Goal: Information Seeking & Learning: Learn about a topic

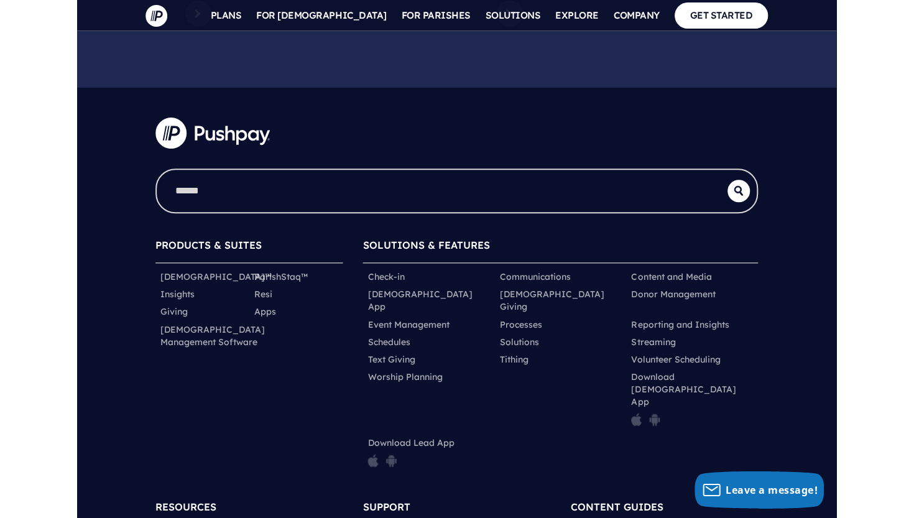
scroll to position [6141, 0]
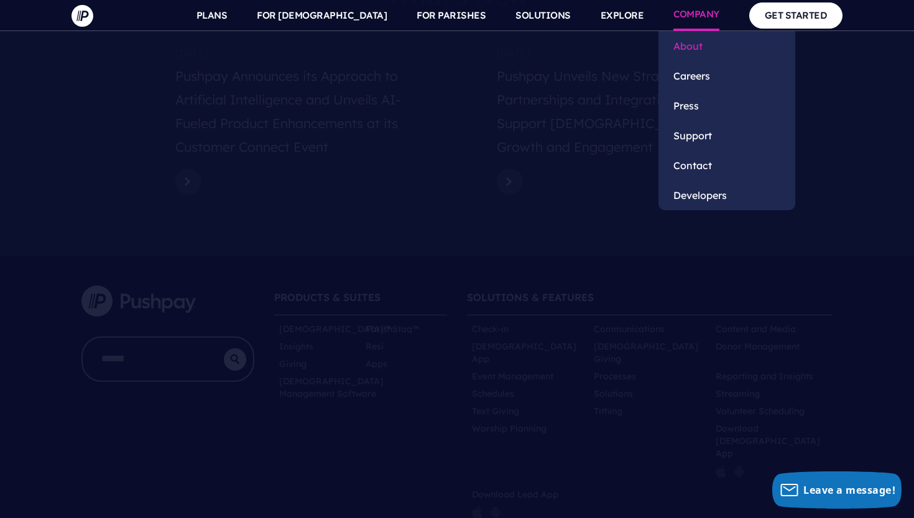
click at [693, 39] on link "About" at bounding box center [726, 46] width 137 height 30
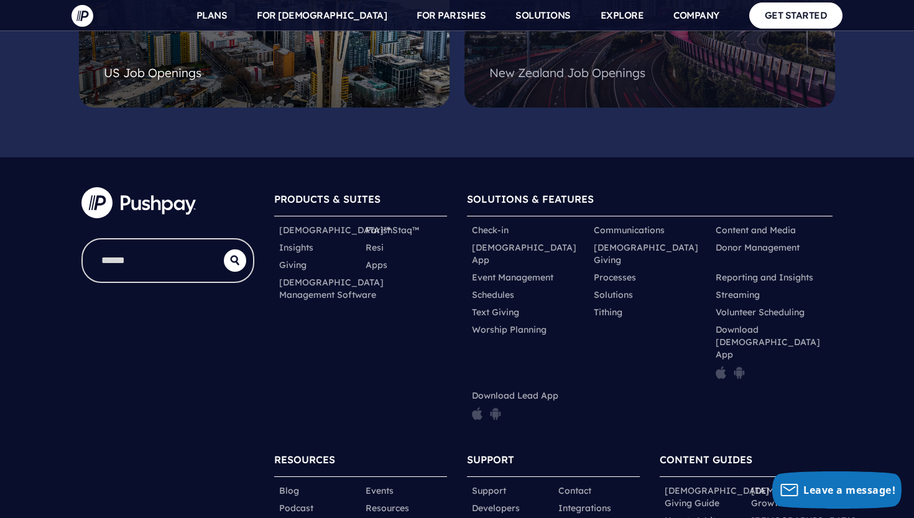
scroll to position [3421, 0]
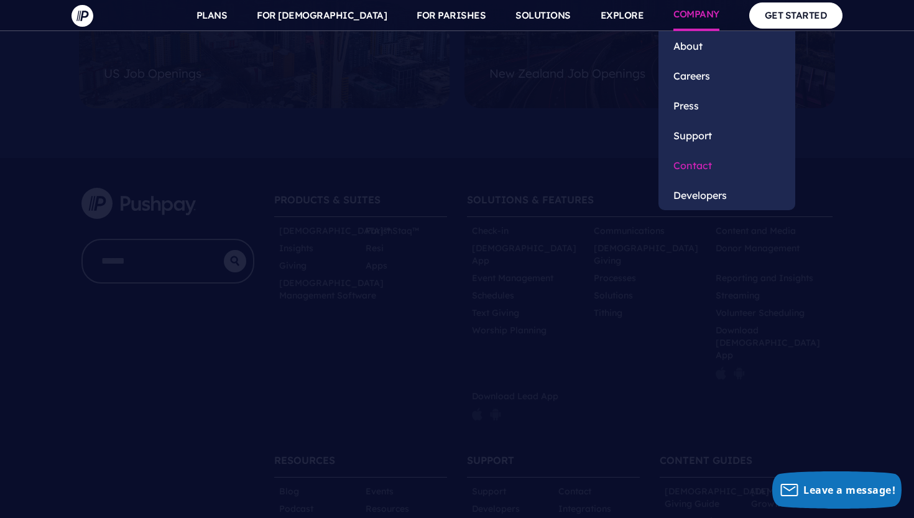
click at [696, 164] on link "Contact" at bounding box center [726, 165] width 137 height 30
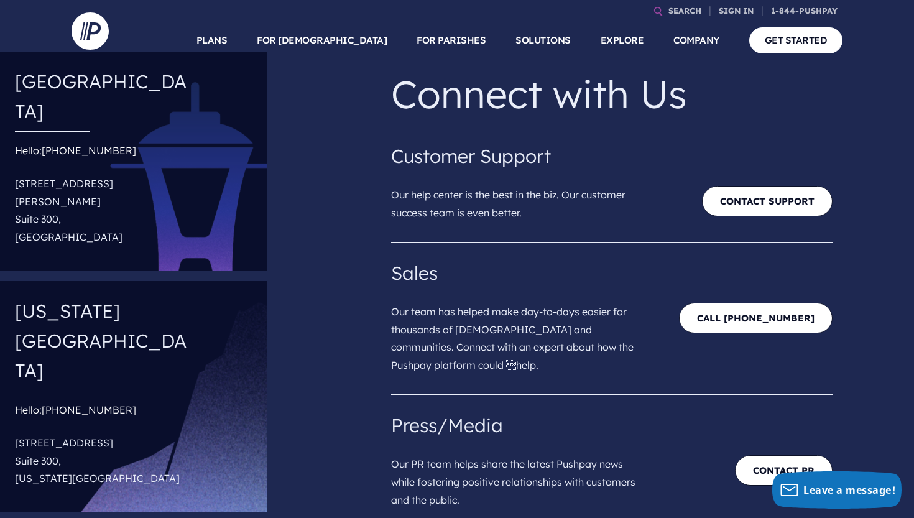
scroll to position [59, 0]
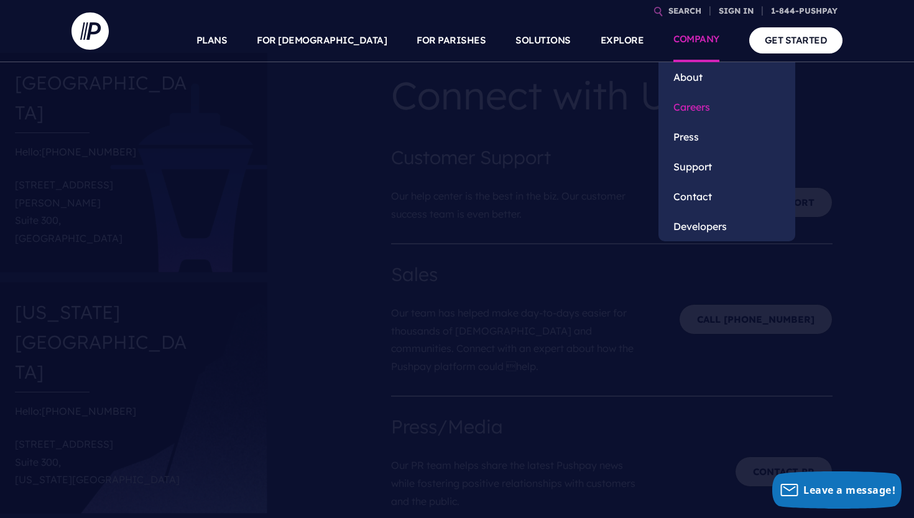
click at [690, 108] on link "Careers" at bounding box center [726, 107] width 137 height 30
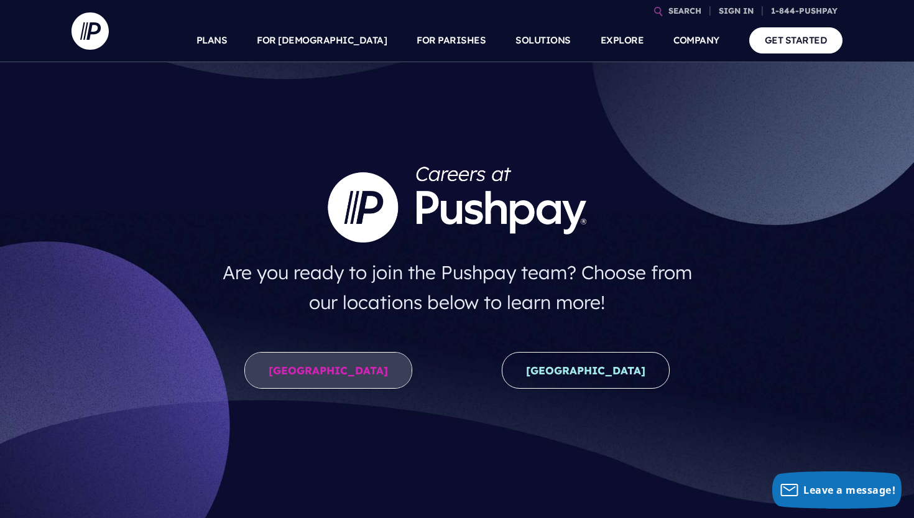
click at [347, 385] on link "United States" at bounding box center [328, 370] width 168 height 37
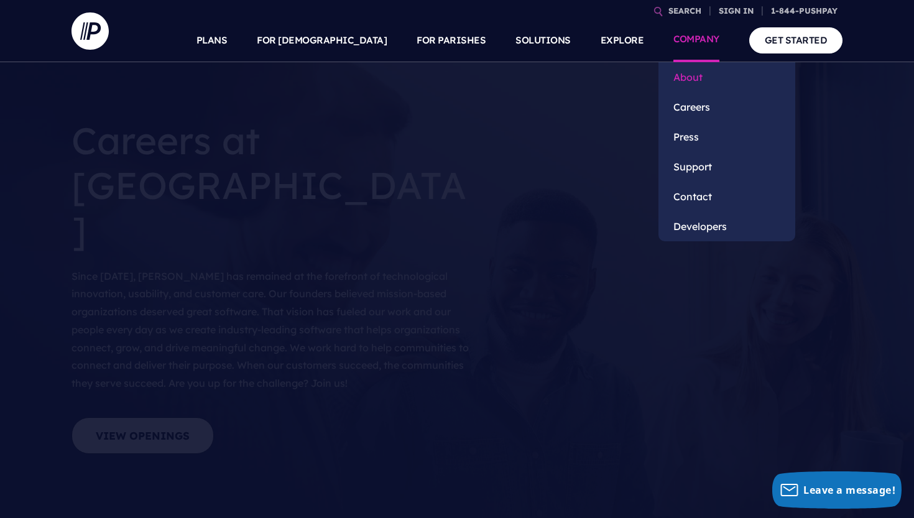
click at [691, 71] on link "About" at bounding box center [726, 77] width 137 height 30
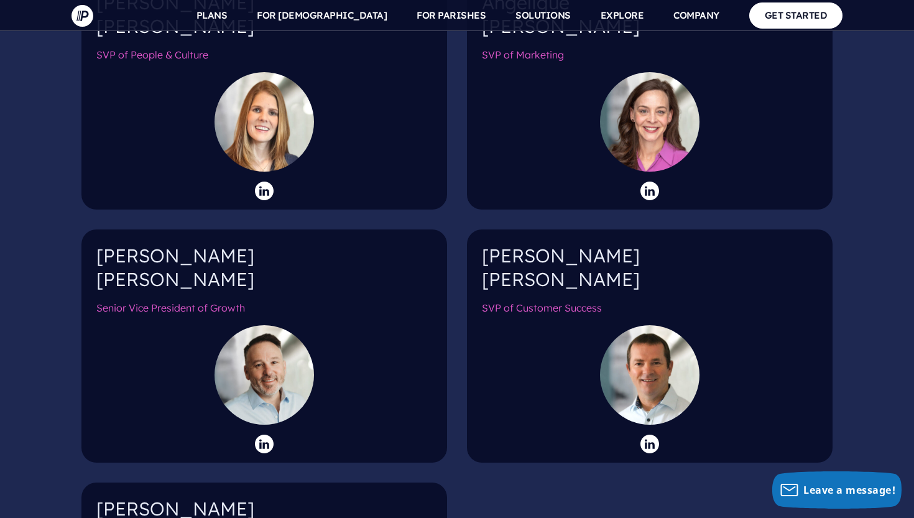
scroll to position [1886, 0]
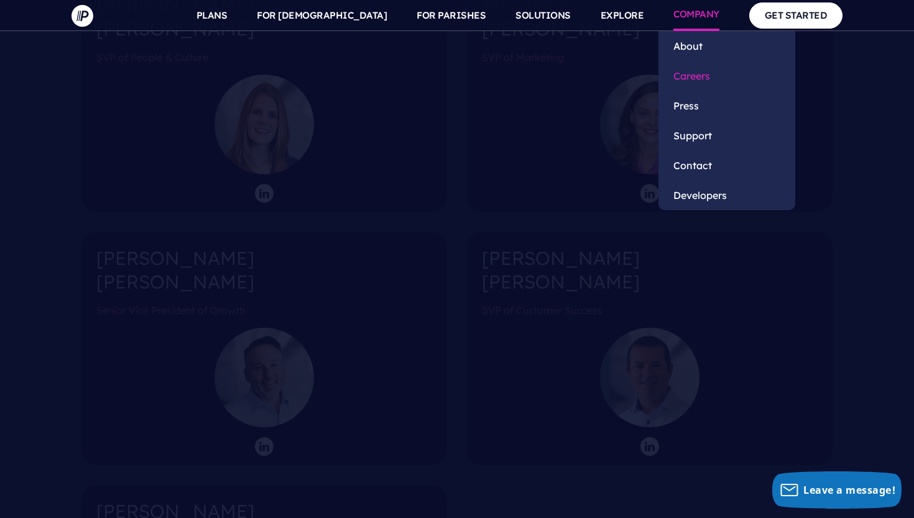
click at [685, 68] on link "Careers" at bounding box center [726, 76] width 137 height 30
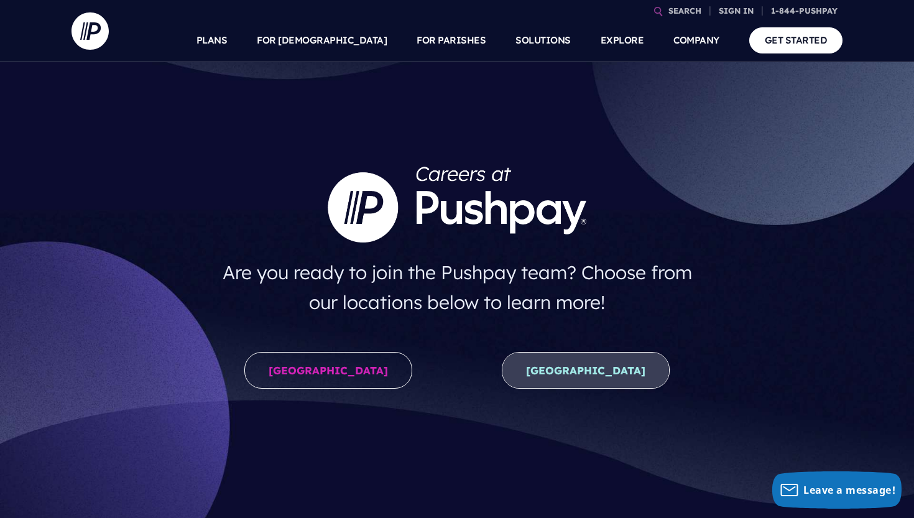
click at [594, 371] on link "[GEOGRAPHIC_DATA]" at bounding box center [586, 370] width 168 height 37
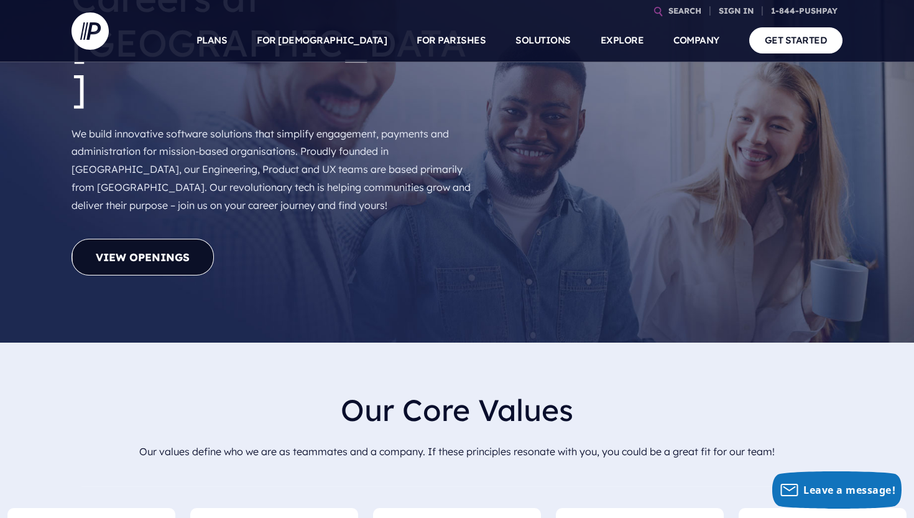
click at [127, 239] on link "View Openings" at bounding box center [142, 257] width 142 height 37
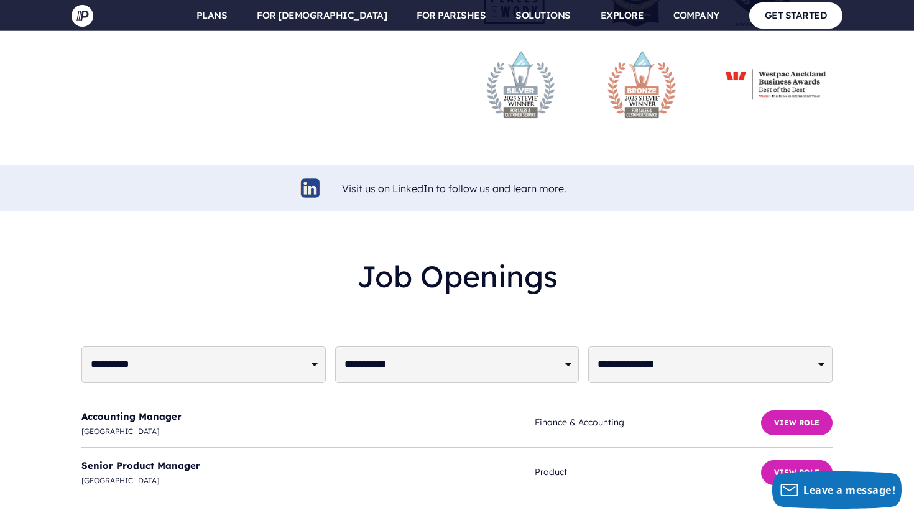
scroll to position [2974, 0]
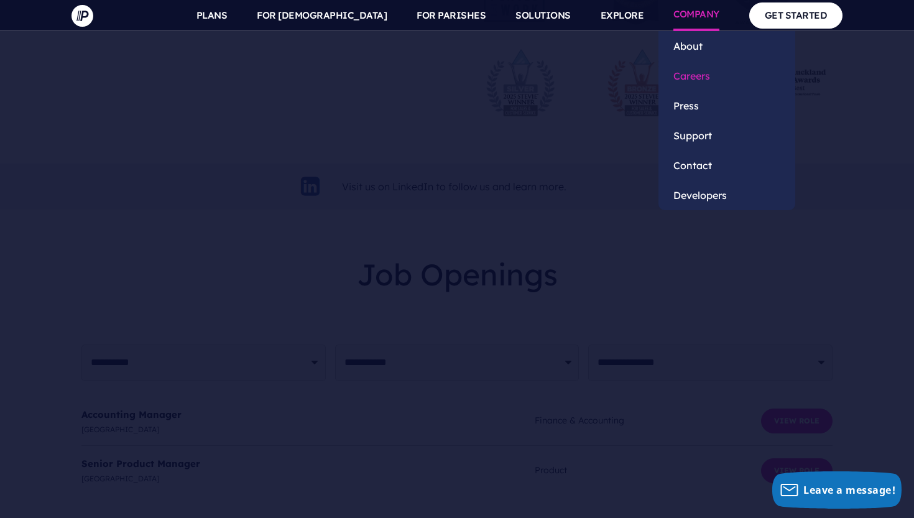
click at [688, 81] on link "Careers" at bounding box center [726, 76] width 137 height 30
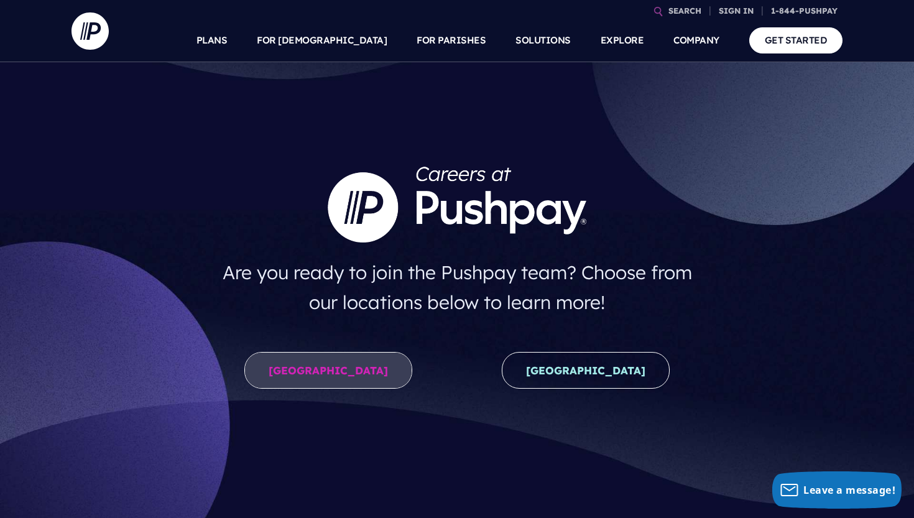
click at [296, 368] on link "[GEOGRAPHIC_DATA]" at bounding box center [328, 370] width 168 height 37
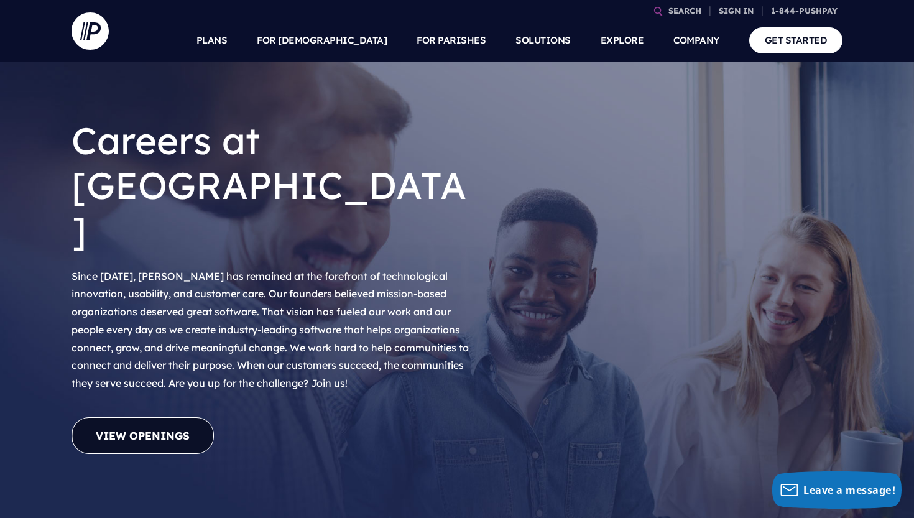
click at [167, 417] on link "View Openings" at bounding box center [142, 435] width 142 height 37
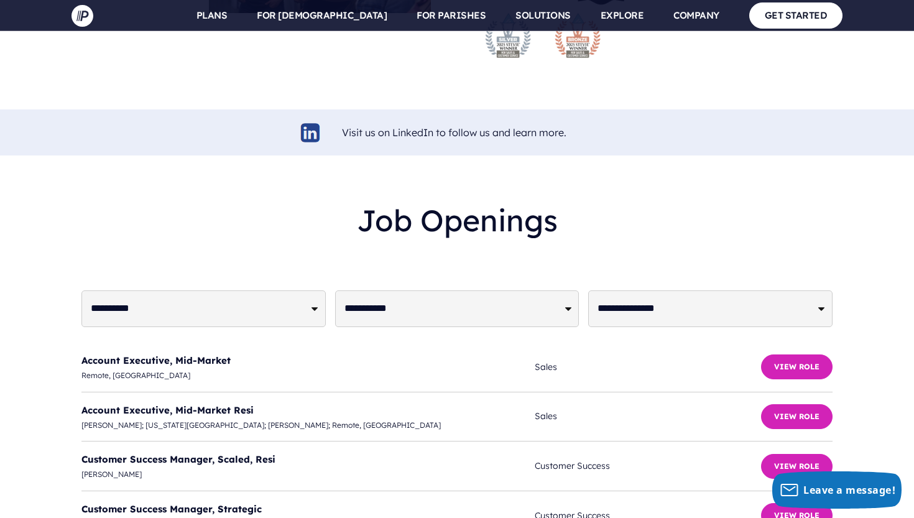
scroll to position [2905, 0]
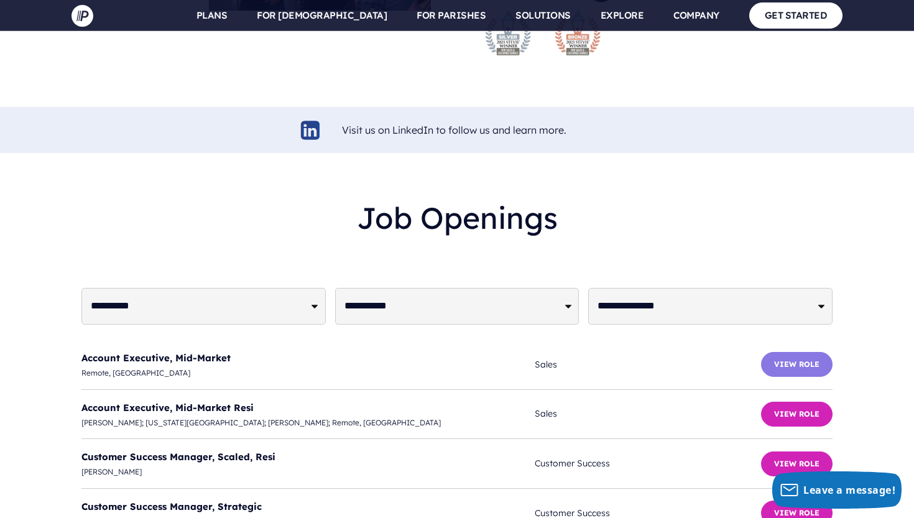
click at [812, 352] on button "View Role" at bounding box center [796, 364] width 71 height 25
click at [781, 402] on button "View Role" at bounding box center [796, 414] width 71 height 25
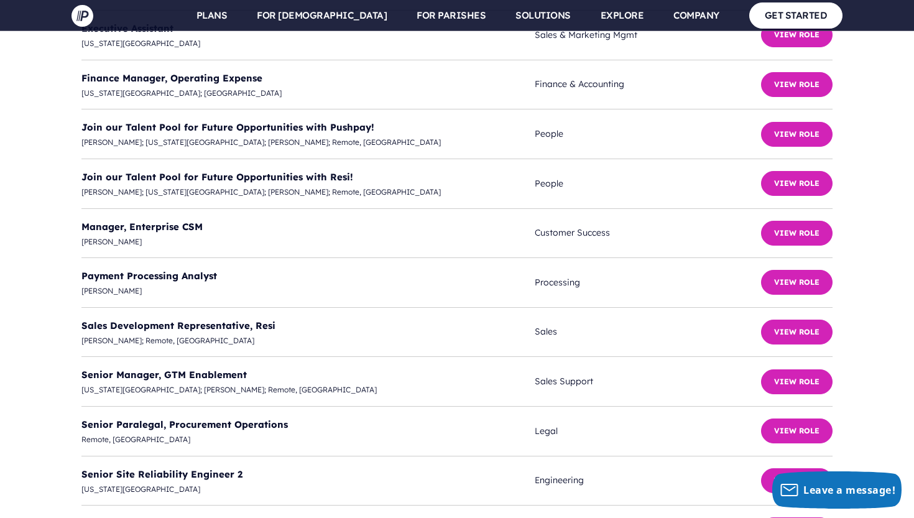
scroll to position [3466, 0]
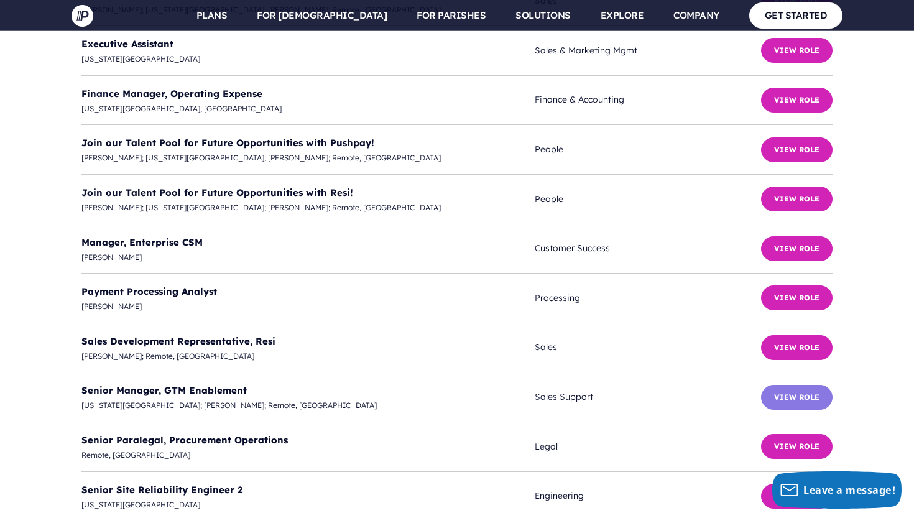
click at [808, 385] on button "View Role" at bounding box center [796, 397] width 71 height 25
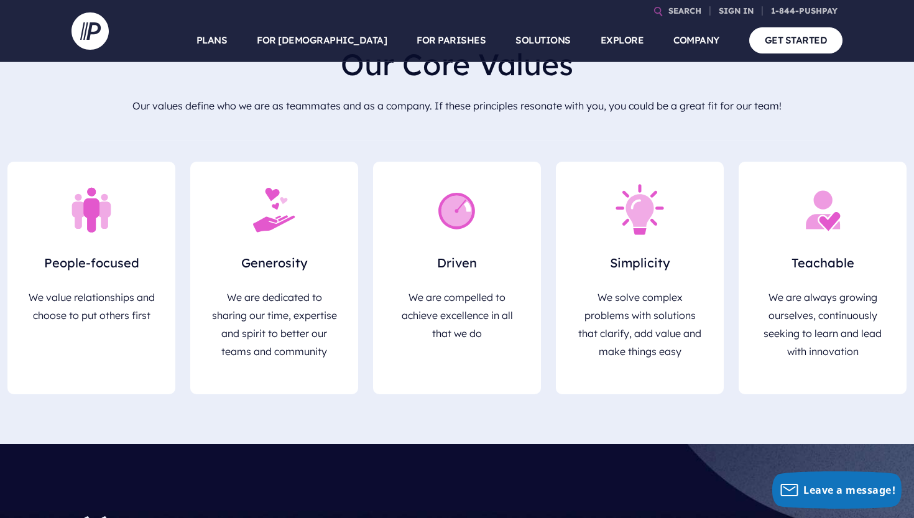
scroll to position [469, 0]
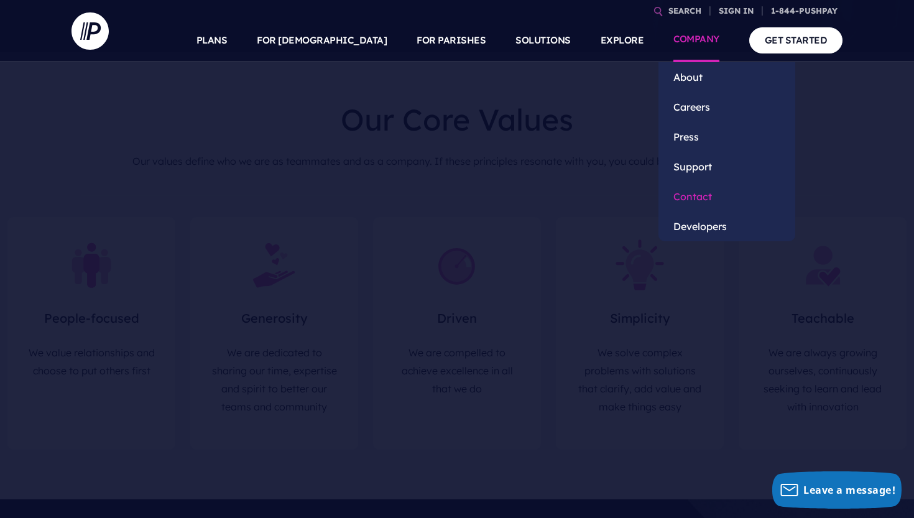
click at [689, 198] on link "Contact" at bounding box center [726, 197] width 137 height 30
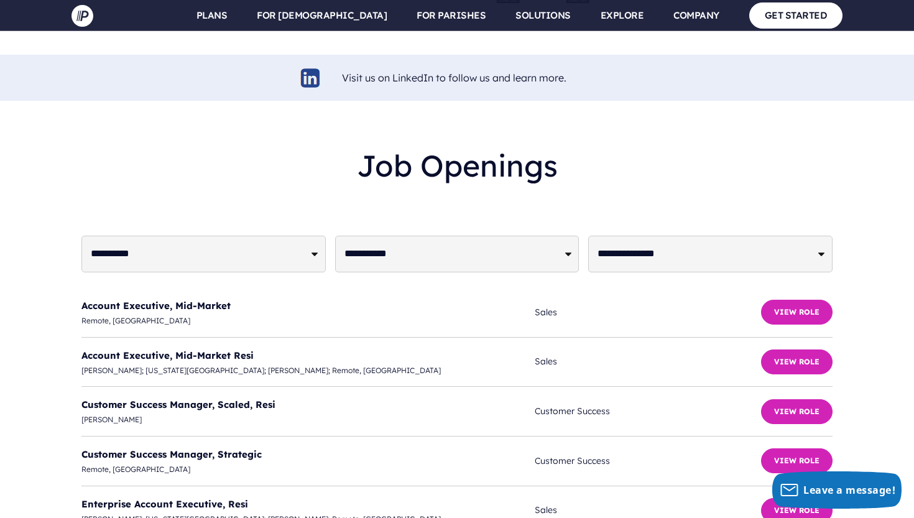
scroll to position [2959, 0]
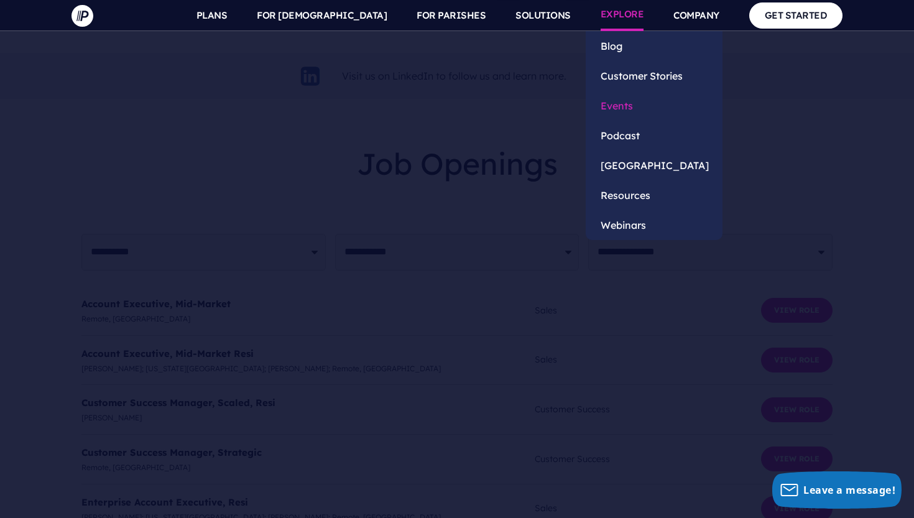
click at [614, 106] on link "Events" at bounding box center [654, 106] width 137 height 30
